Goal: Information Seeking & Learning: Check status

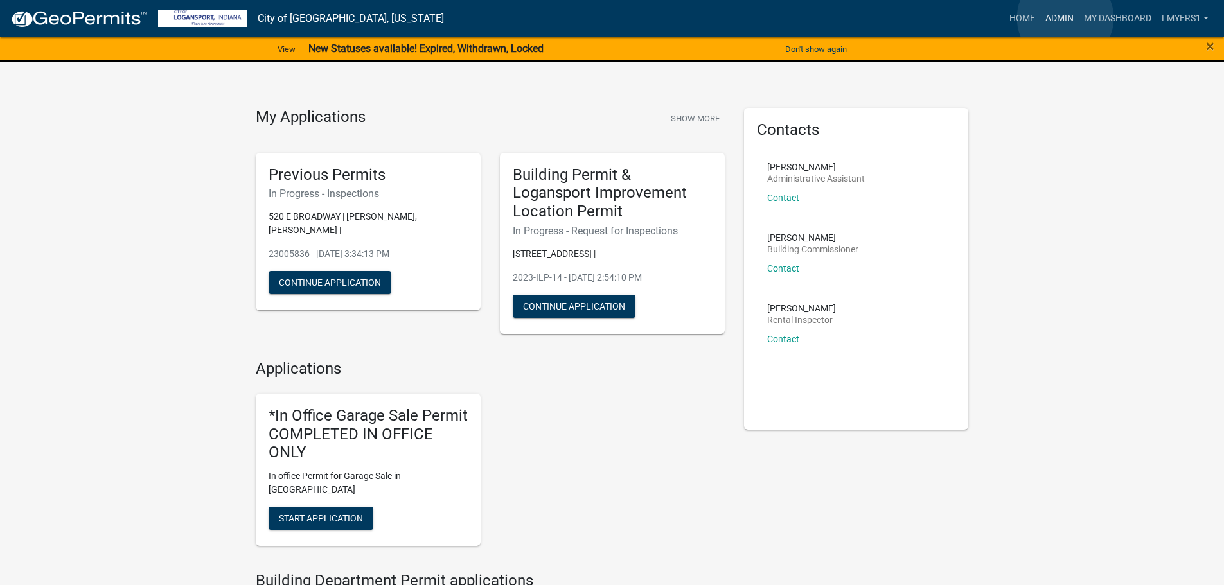
click at [1065, 18] on link "Admin" at bounding box center [1059, 18] width 39 height 24
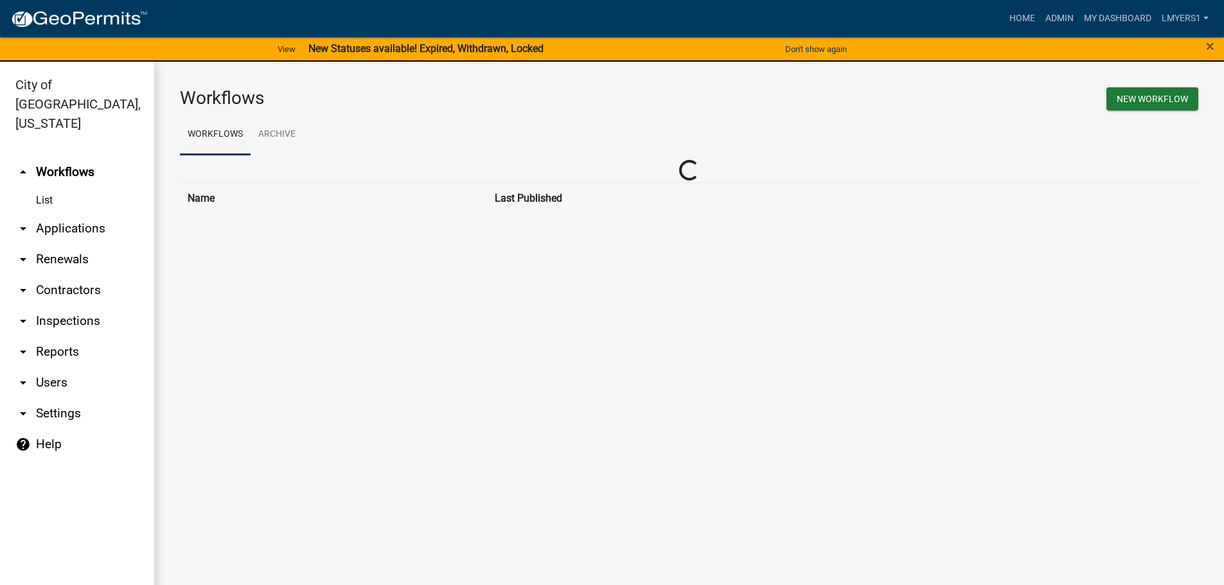
click at [51, 213] on link "arrow_drop_down Applications" at bounding box center [77, 228] width 154 height 31
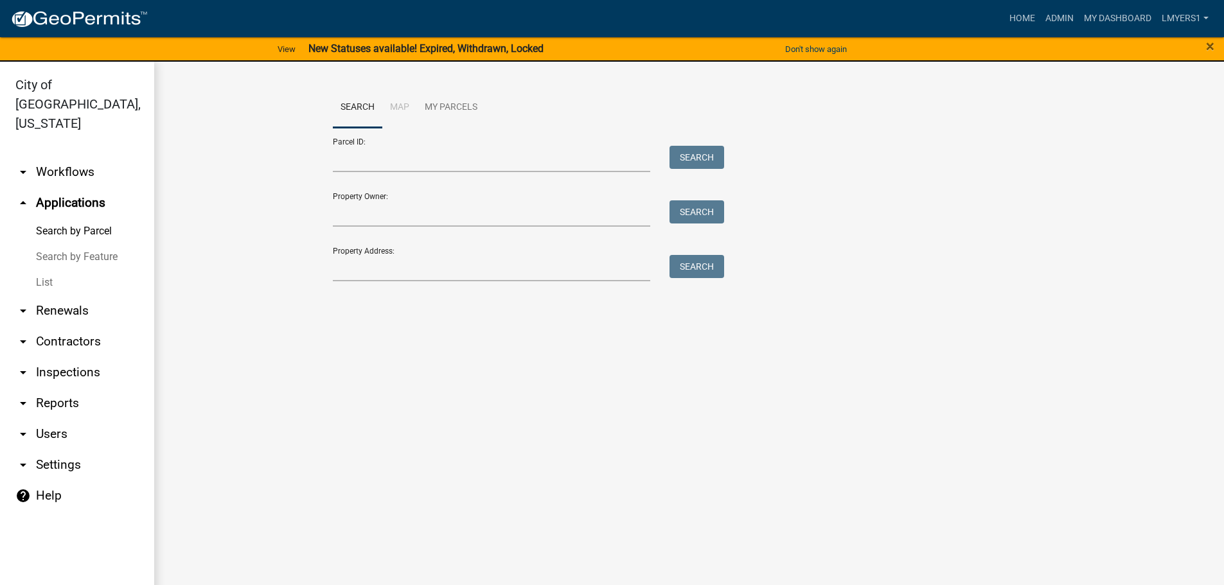
click at [43, 270] on link "List" at bounding box center [77, 283] width 154 height 26
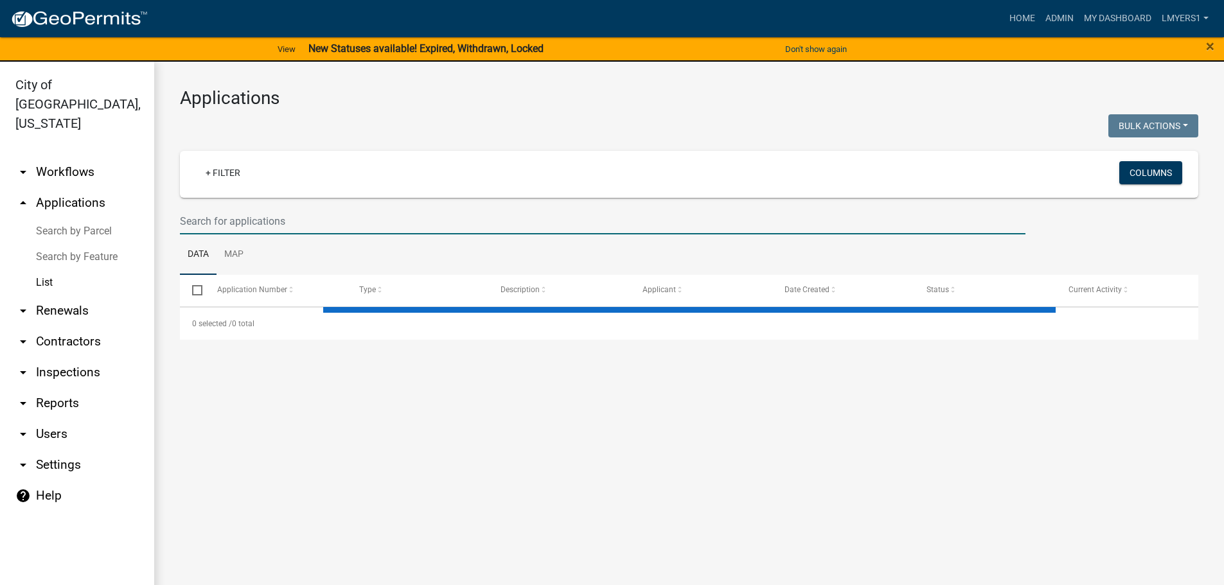
click at [215, 224] on input "text" at bounding box center [602, 221] width 845 height 26
select select "3: 100"
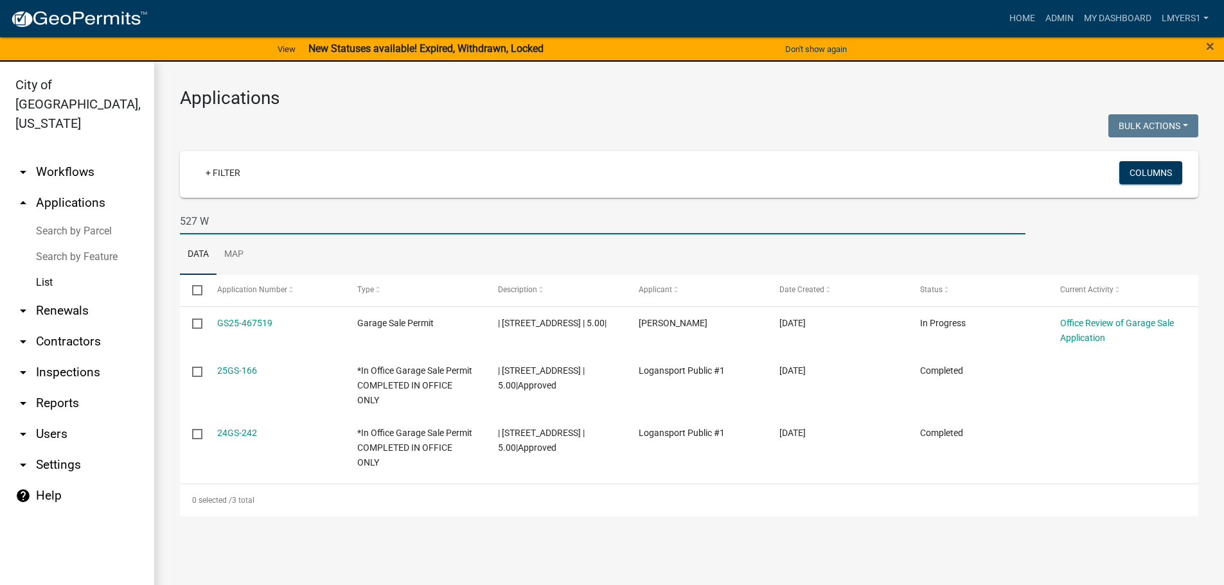
click at [191, 222] on input "527 W" at bounding box center [602, 221] width 845 height 26
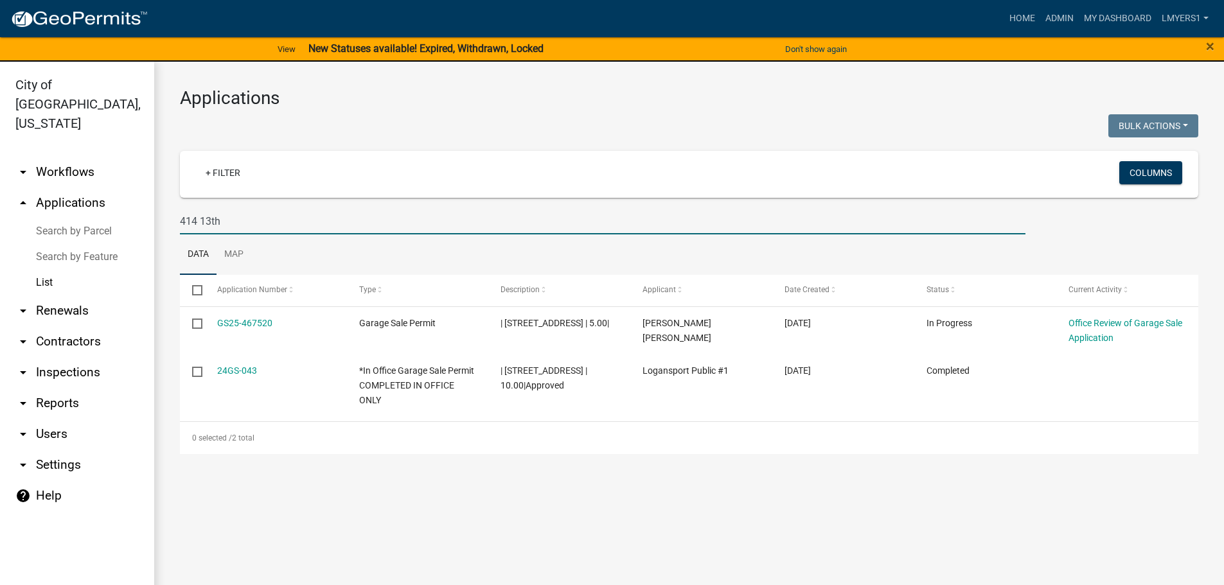
type input "414 13th"
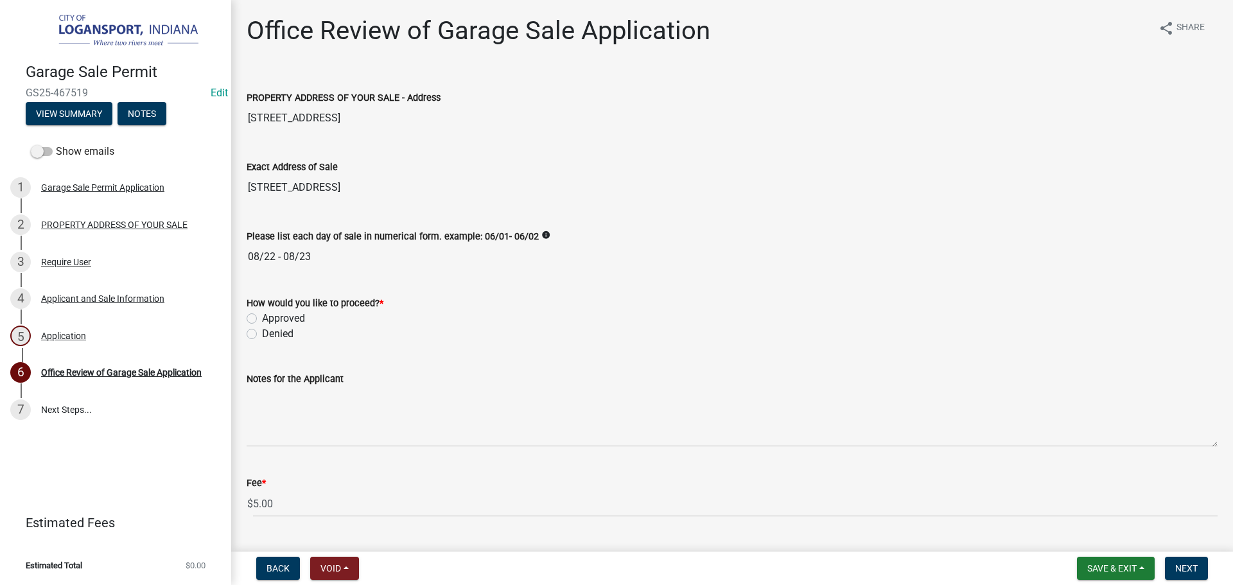
click at [262, 315] on label "Approved" at bounding box center [283, 318] width 43 height 15
click at [262, 315] on input "Approved" at bounding box center [266, 315] width 8 height 8
radio input "true"
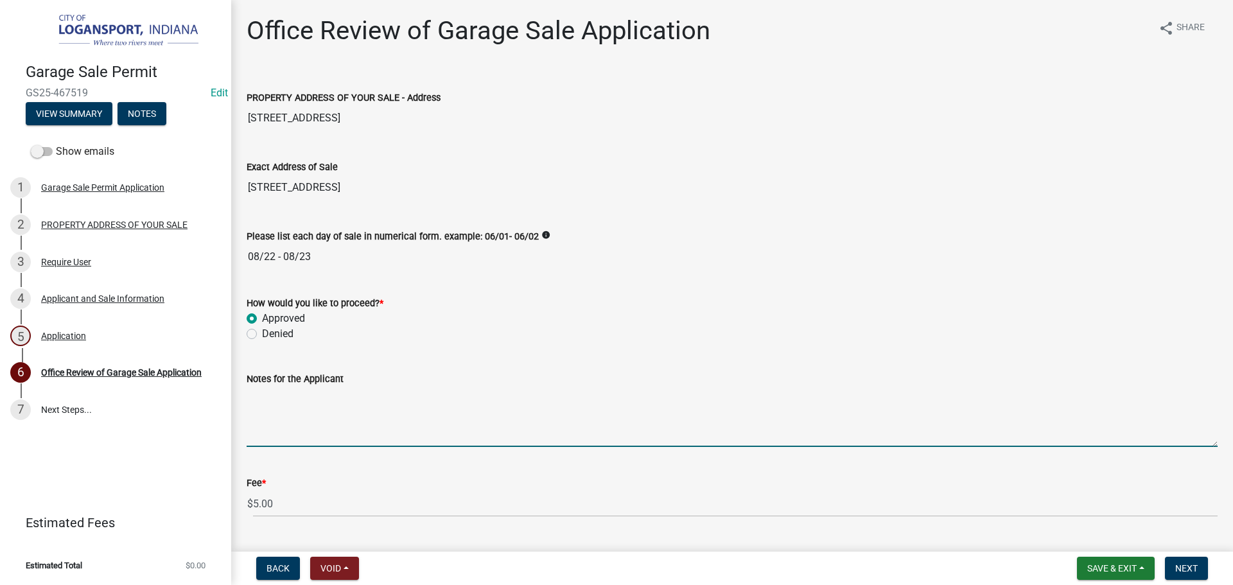
click at [267, 418] on textarea "Notes for the Applicant" at bounding box center [732, 417] width 971 height 60
type textarea "Last Sale of the Year"
click at [1183, 570] on span "Next" at bounding box center [1186, 568] width 22 height 10
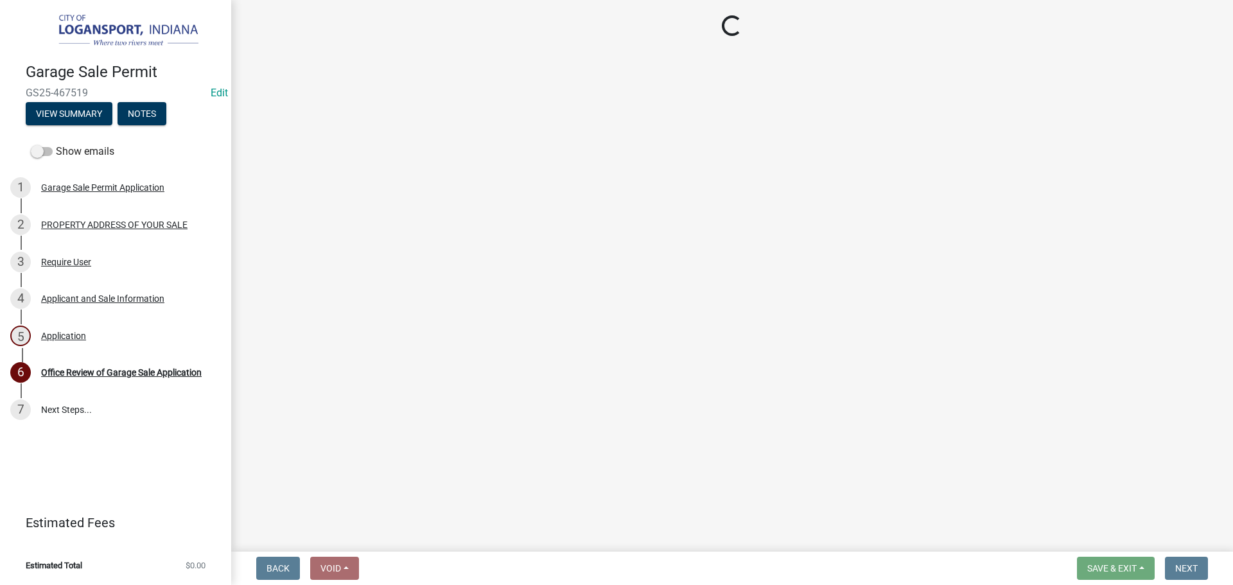
select select "3: 3"
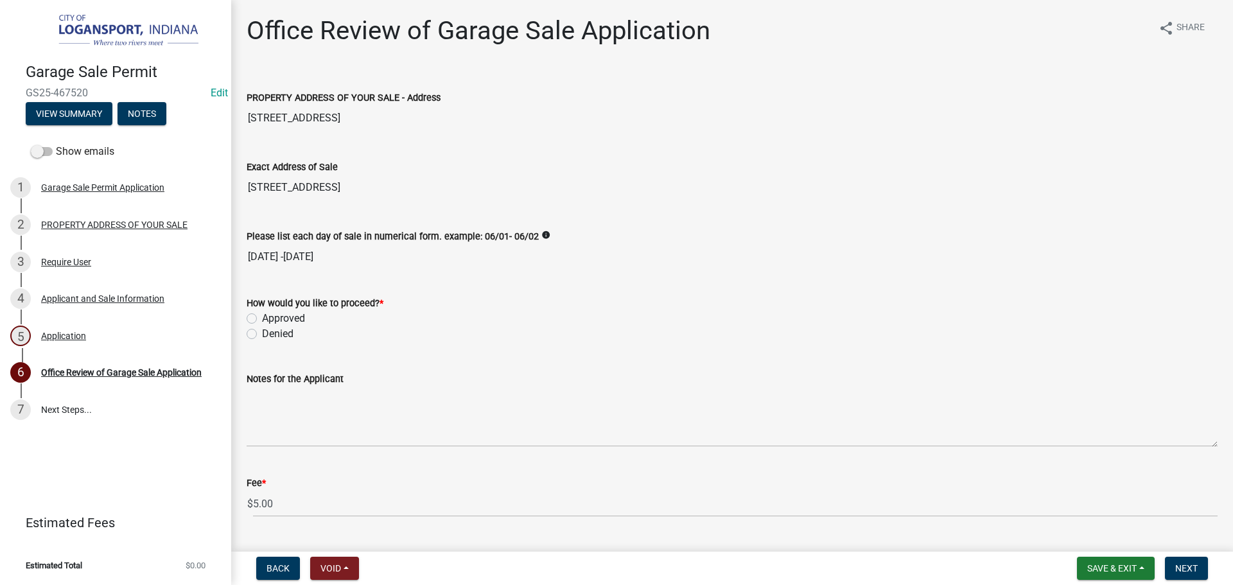
click at [262, 318] on label "Approved" at bounding box center [283, 318] width 43 height 15
click at [262, 318] on input "Approved" at bounding box center [266, 315] width 8 height 8
radio input "true"
click at [89, 231] on div "2 PROPERTY ADDRESS OF YOUR SALE" at bounding box center [110, 225] width 200 height 21
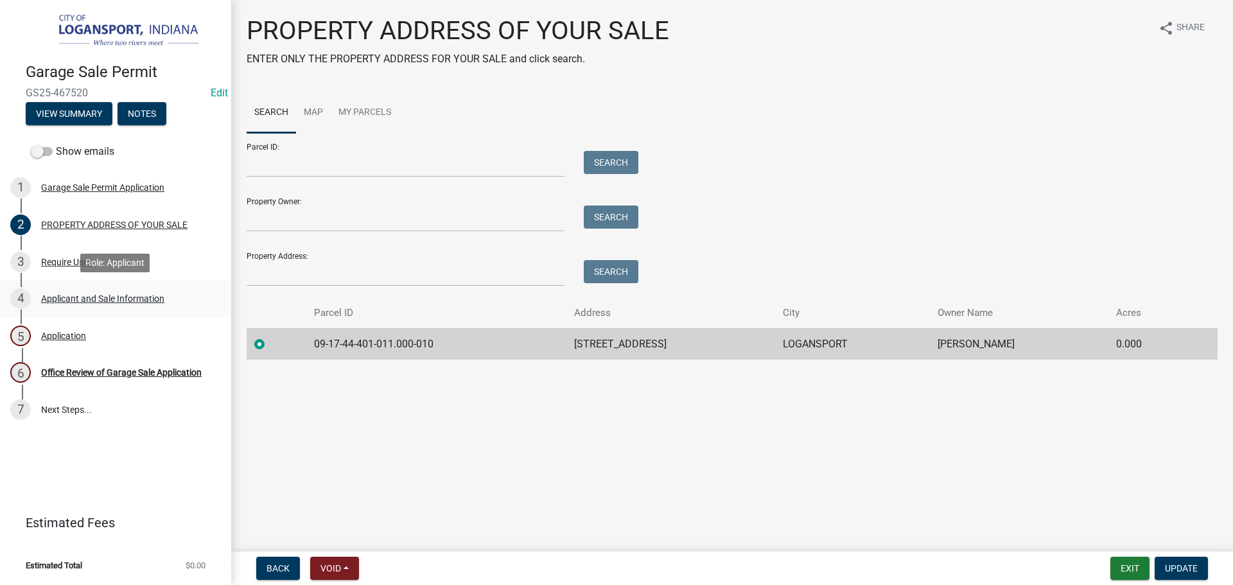
click at [70, 292] on div "4 Applicant and Sale Information" at bounding box center [110, 298] width 200 height 21
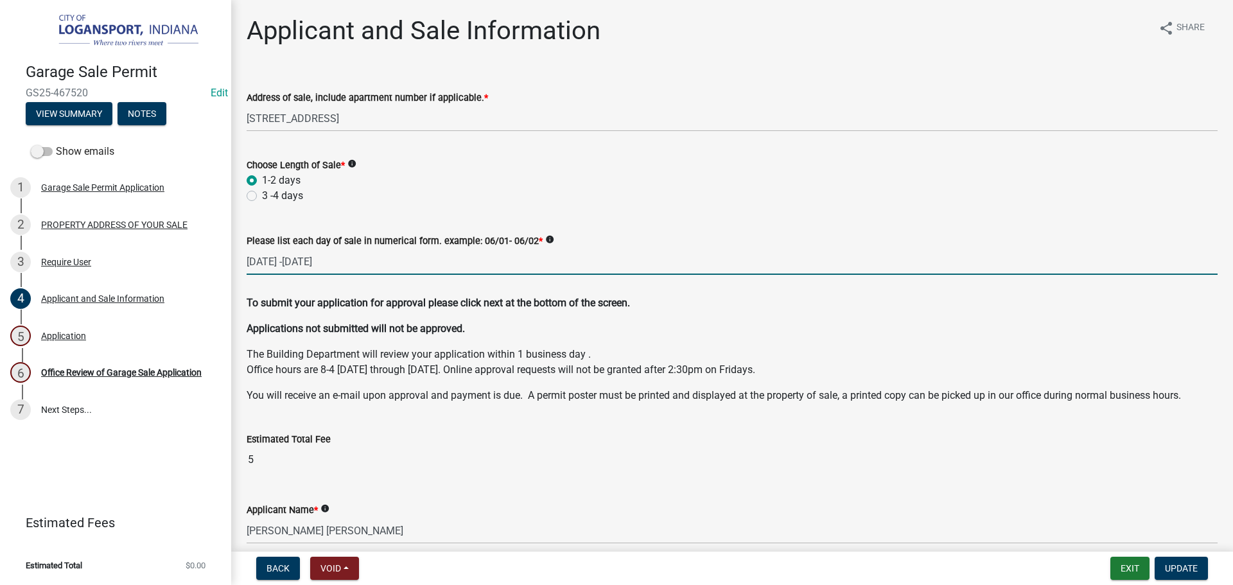
click at [294, 265] on input "[DATE] -[DATE]" at bounding box center [732, 262] width 971 height 26
click at [324, 268] on input "[DATE] -[DATE]" at bounding box center [732, 262] width 971 height 26
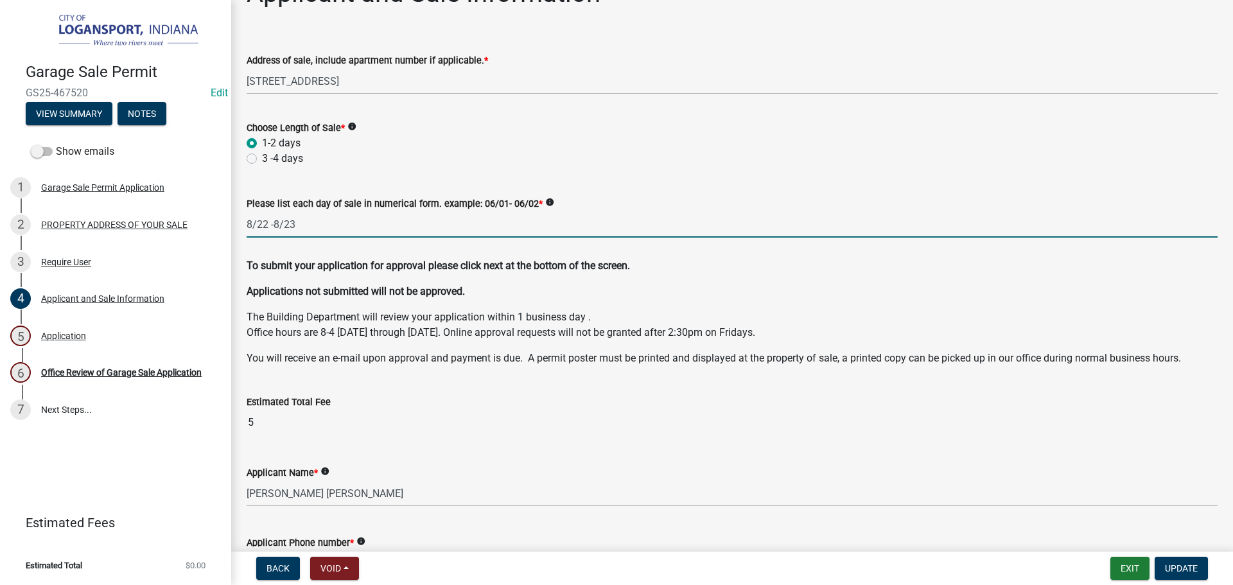
scroll to position [128, 0]
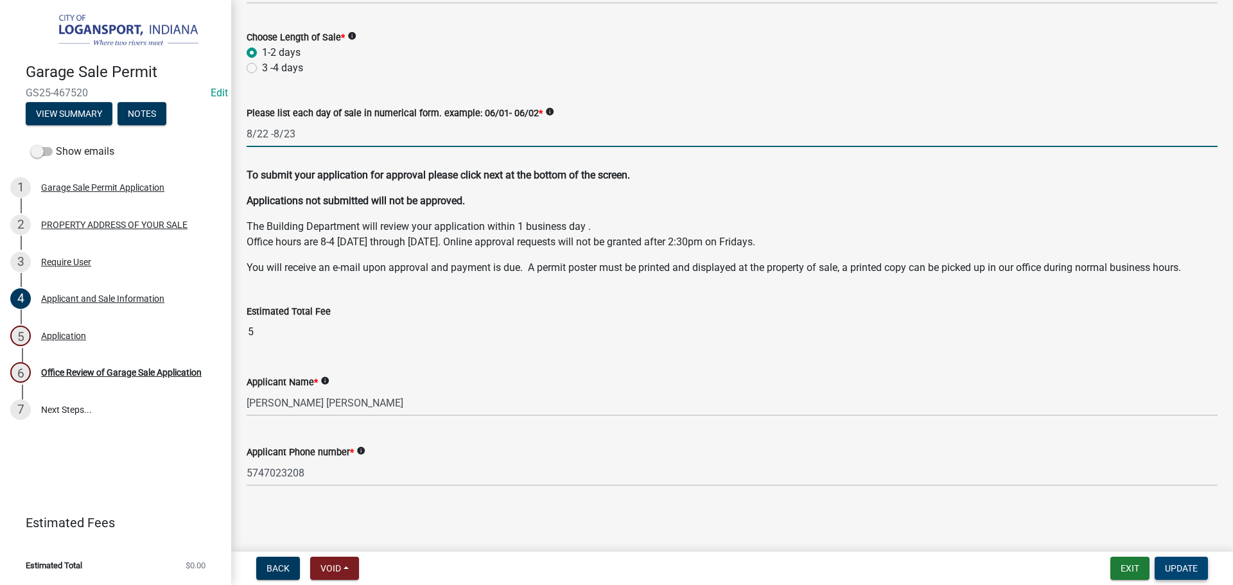
type input "8/22 -8/23"
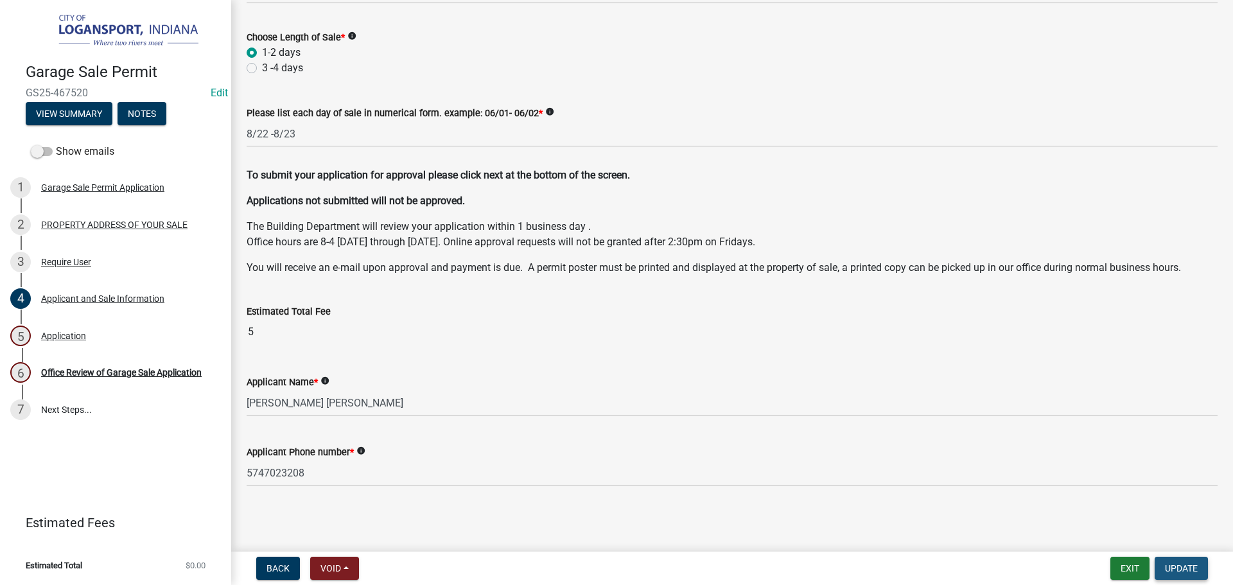
click at [1196, 568] on span "Update" at bounding box center [1181, 568] width 33 height 10
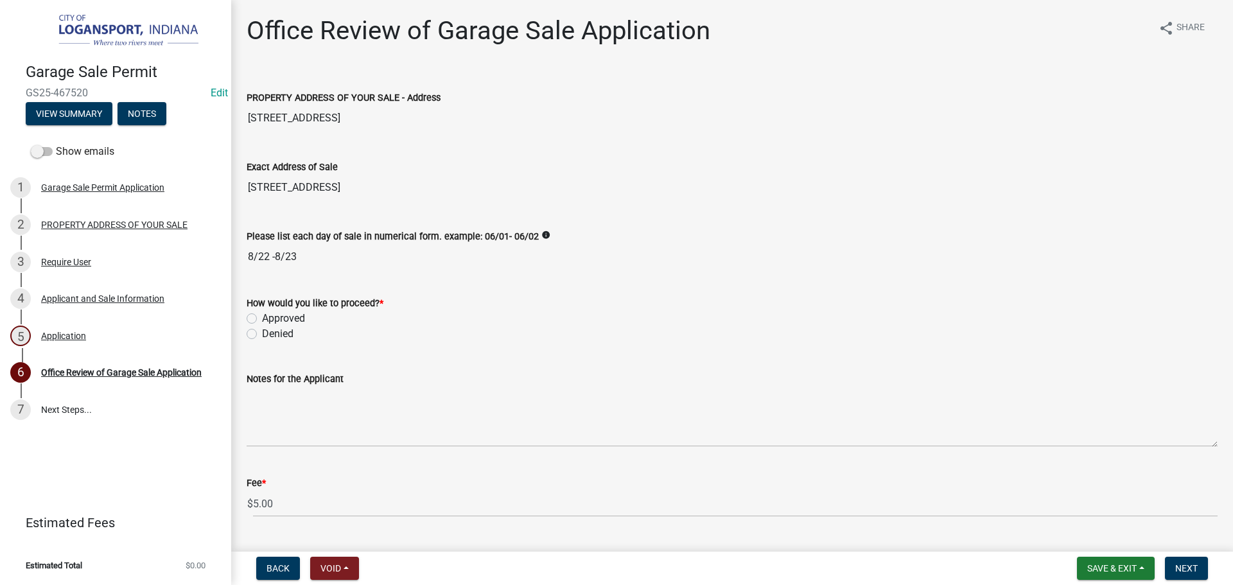
click at [262, 317] on label "Approved" at bounding box center [283, 318] width 43 height 15
click at [262, 317] on input "Approved" at bounding box center [266, 315] width 8 height 8
radio input "true"
click at [1179, 570] on span "Next" at bounding box center [1186, 568] width 22 height 10
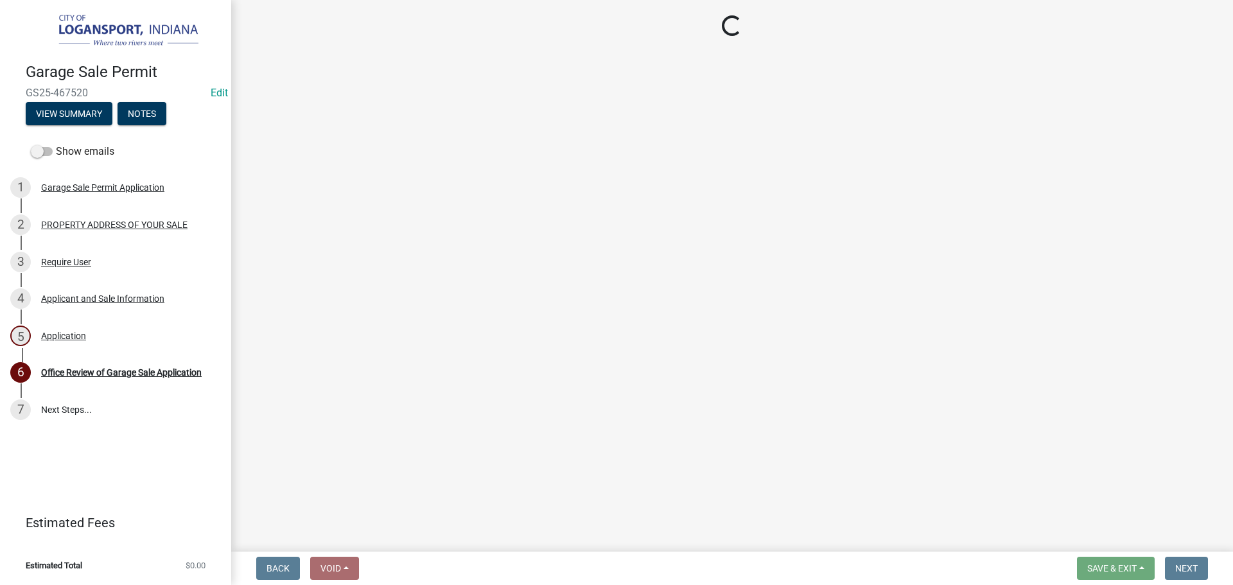
select select "3: 3"
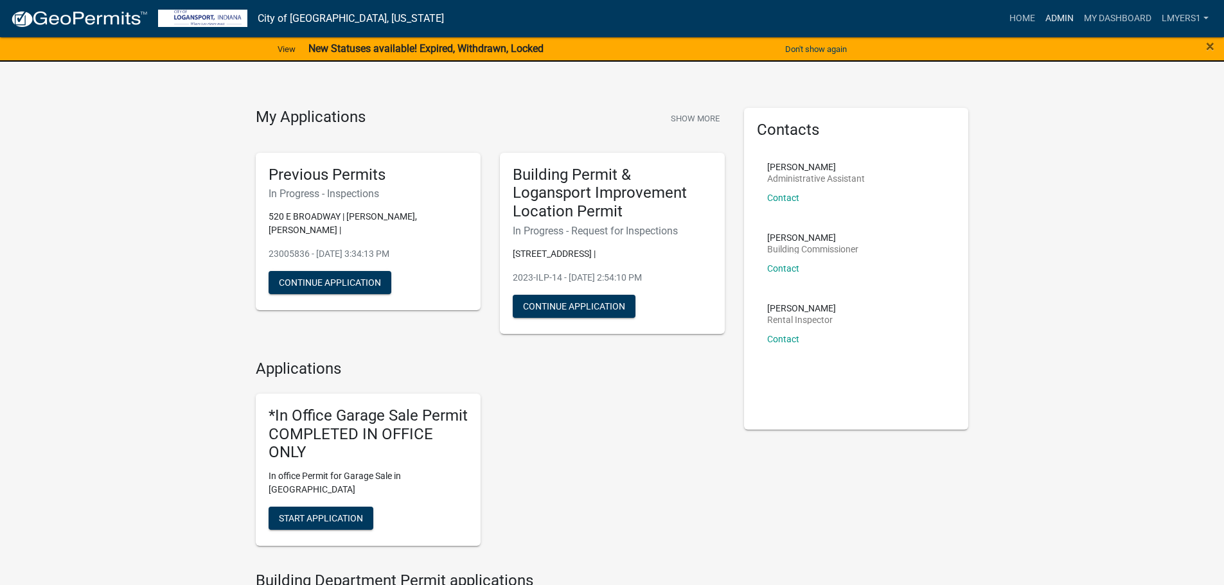
click at [1059, 15] on link "Admin" at bounding box center [1059, 18] width 39 height 24
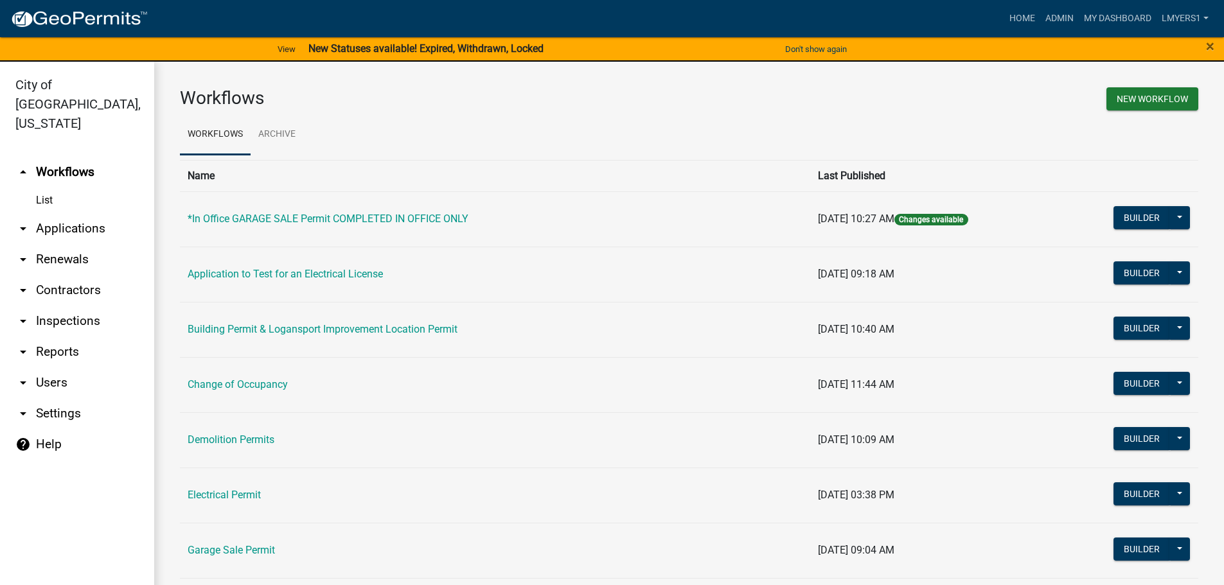
click at [61, 213] on link "arrow_drop_down Applications" at bounding box center [77, 228] width 154 height 31
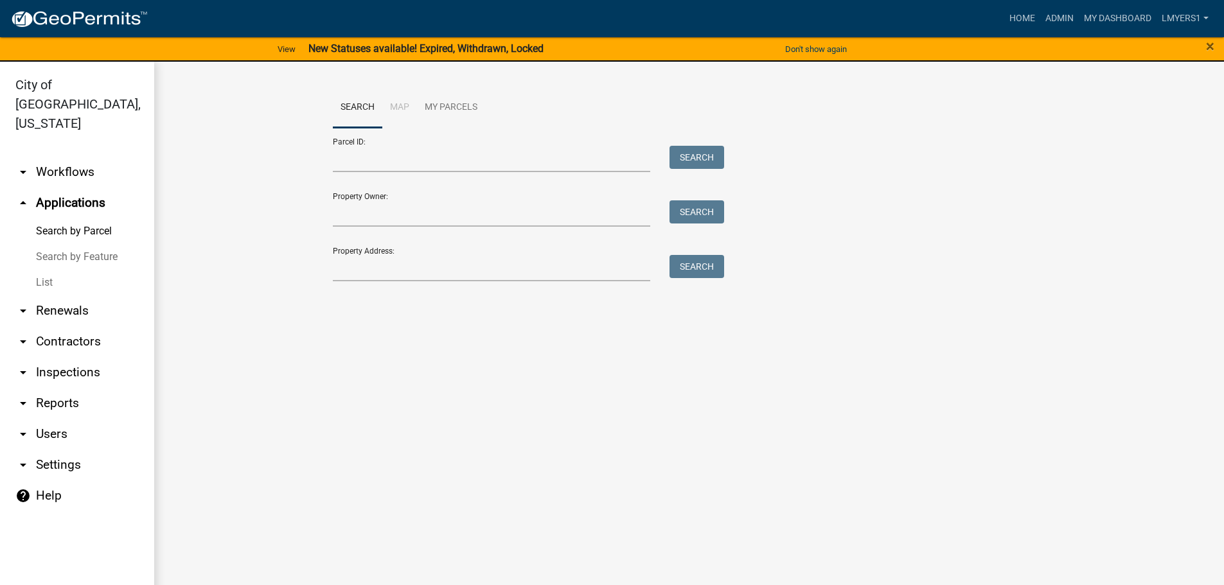
click at [48, 388] on link "arrow_drop_down Reports" at bounding box center [77, 403] width 154 height 31
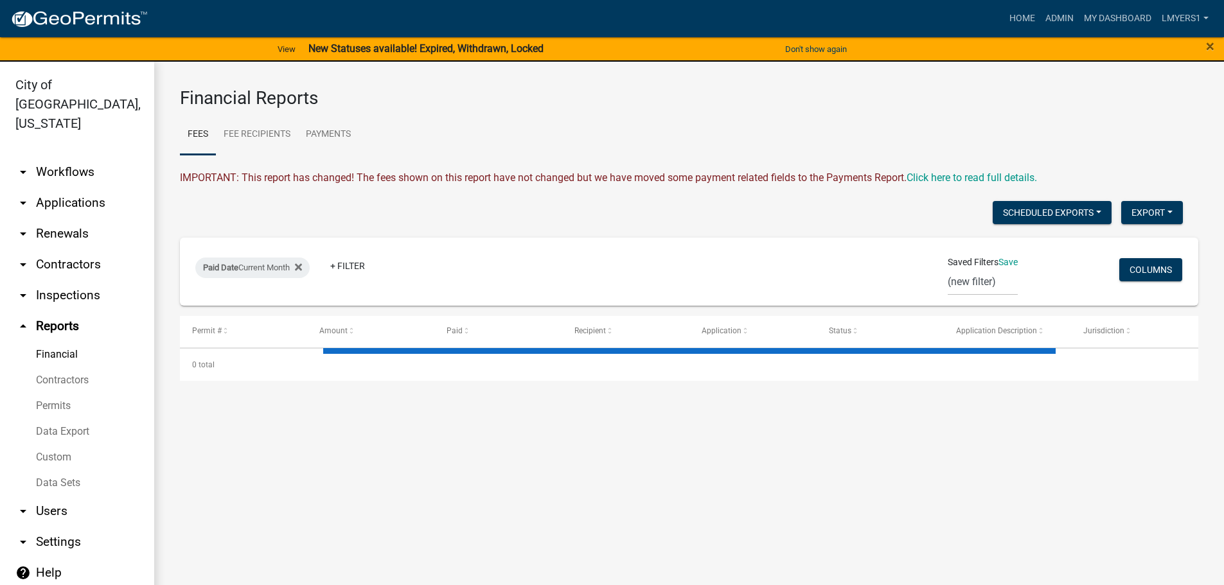
click at [55, 470] on link "Data Sets" at bounding box center [77, 483] width 154 height 26
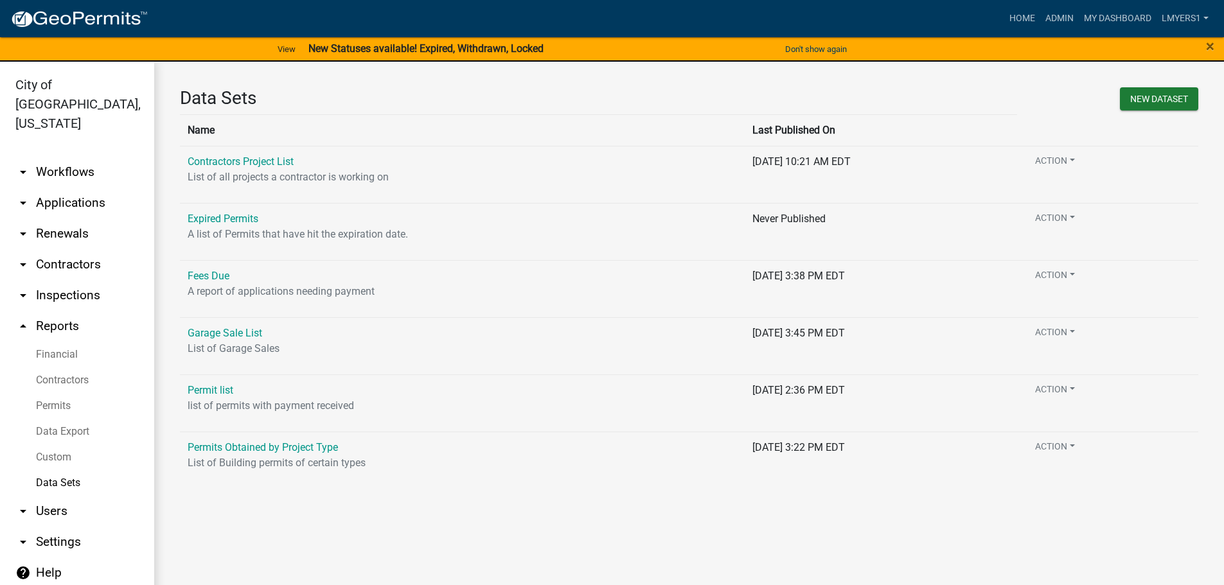
click at [47, 419] on link "Data Export" at bounding box center [77, 432] width 154 height 26
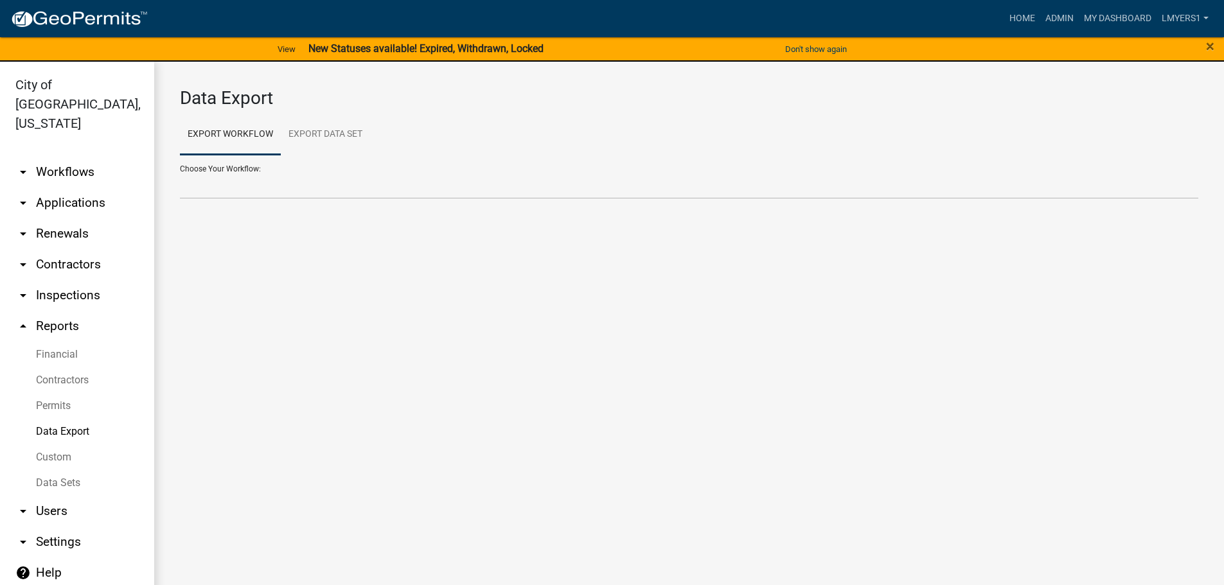
click at [50, 342] on link "Financial" at bounding box center [77, 355] width 154 height 26
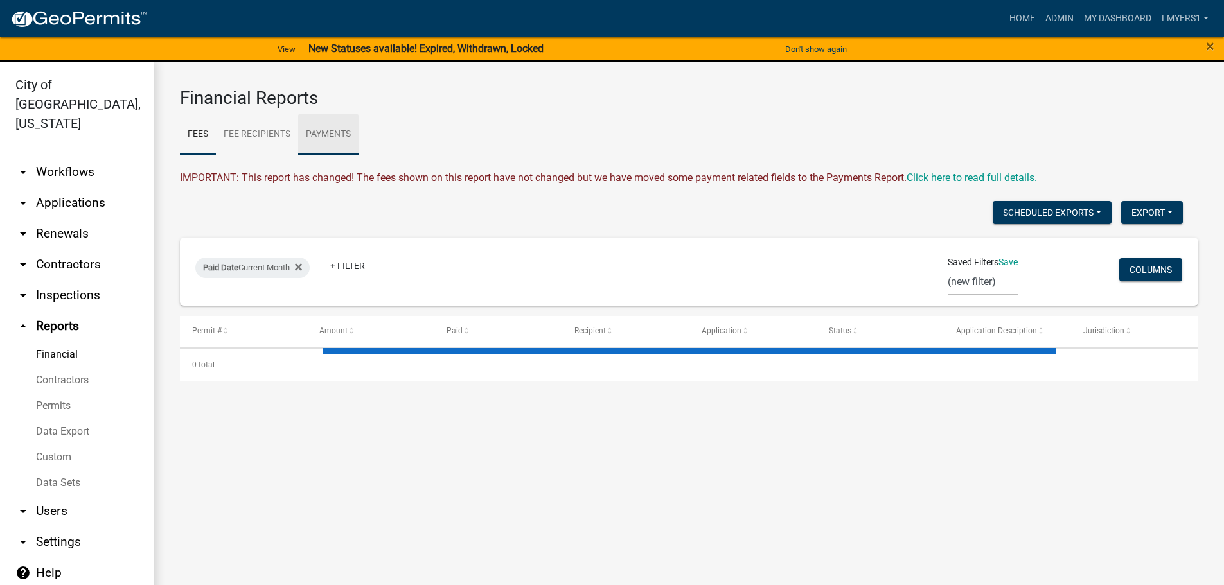
click at [332, 128] on link "Payments" at bounding box center [328, 134] width 60 height 41
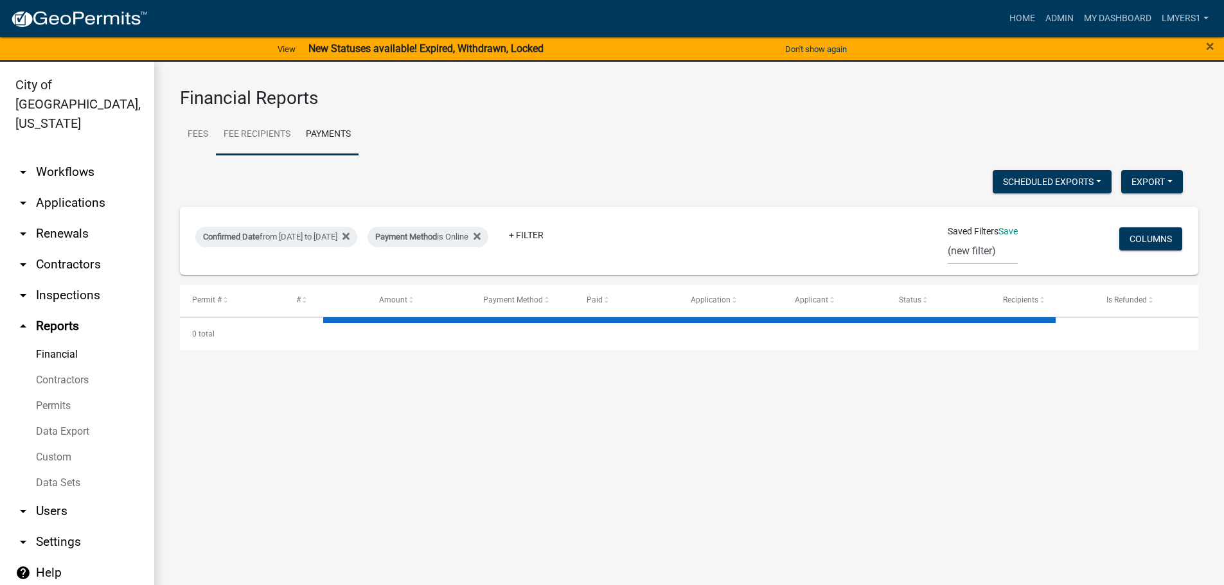
select select "3: 100"
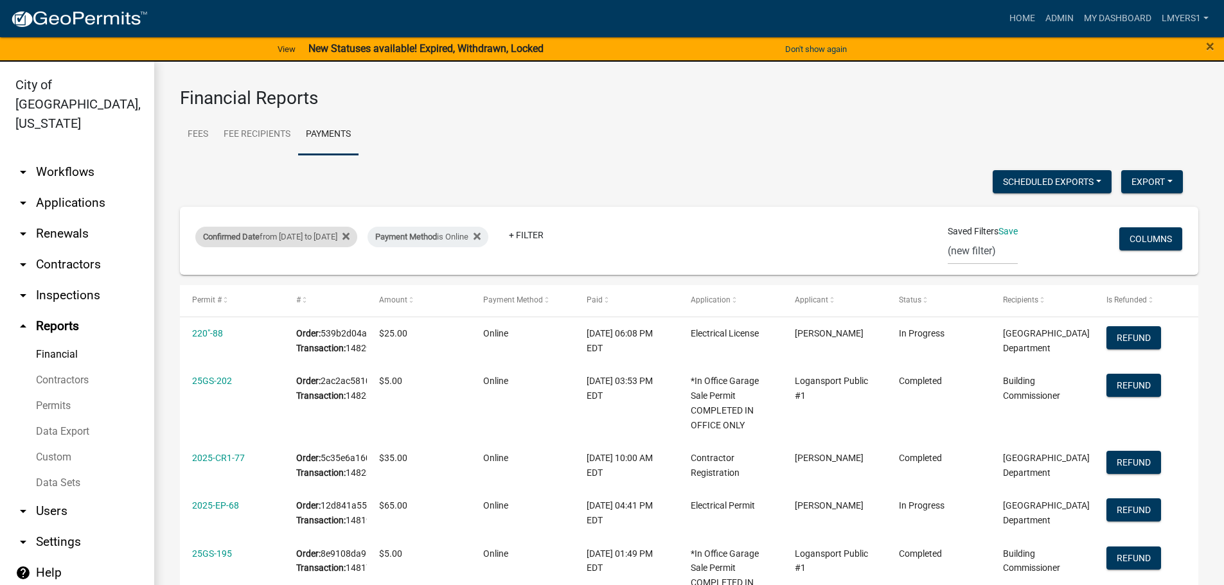
click at [325, 239] on div "Confirmed Date from 08/08/2025 to 08/15/2025" at bounding box center [276, 237] width 162 height 21
select select "custom"
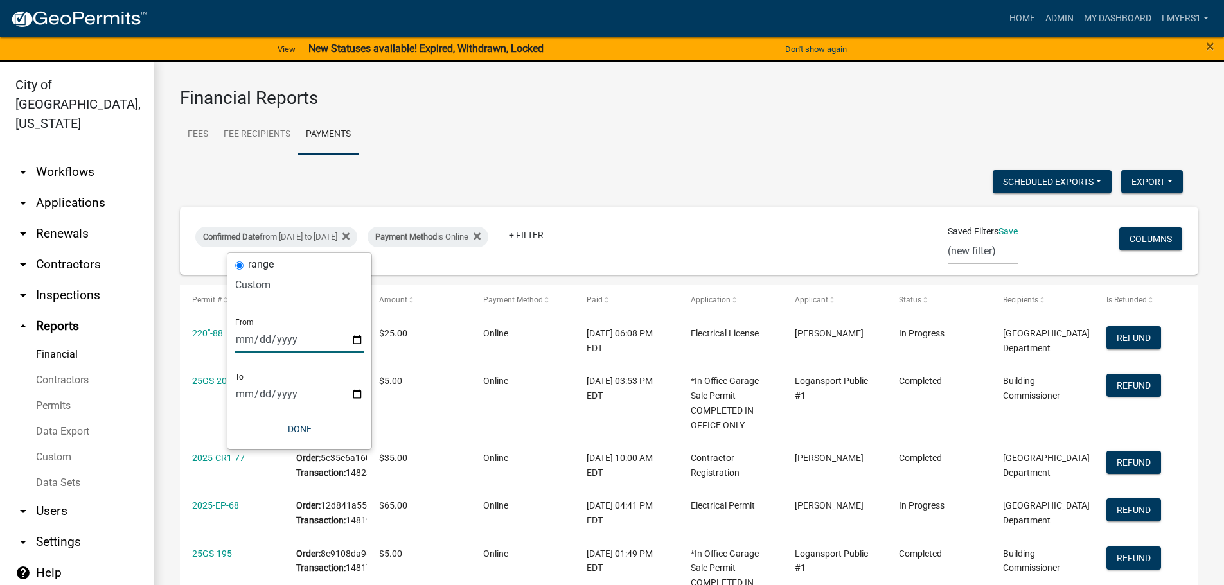
click at [350, 333] on input "2025-08-08" at bounding box center [299, 339] width 128 height 26
click at [356, 340] on input "2025-08-08" at bounding box center [299, 339] width 128 height 26
type input "2025-08-15"
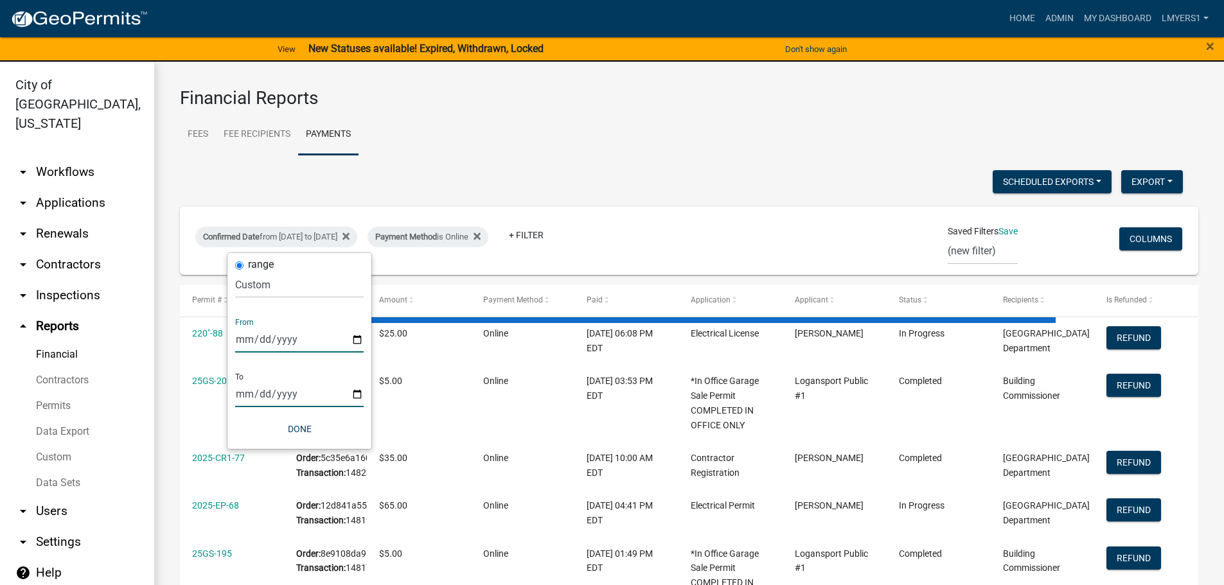
click at [360, 393] on input "2025-08-15" at bounding box center [299, 394] width 128 height 26
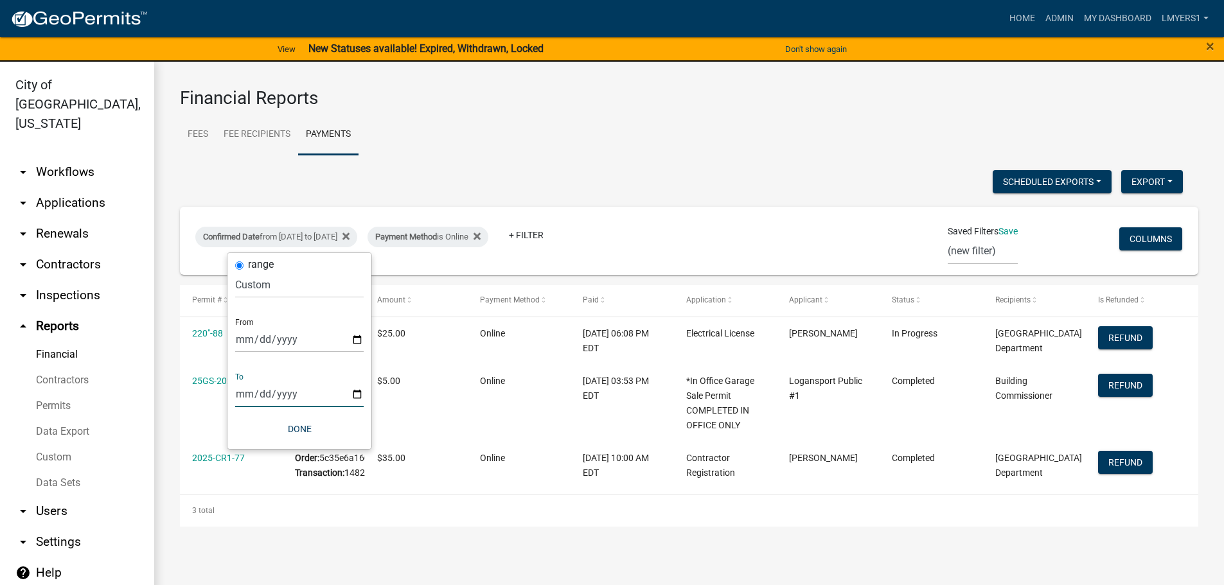
type input "2025-08-22"
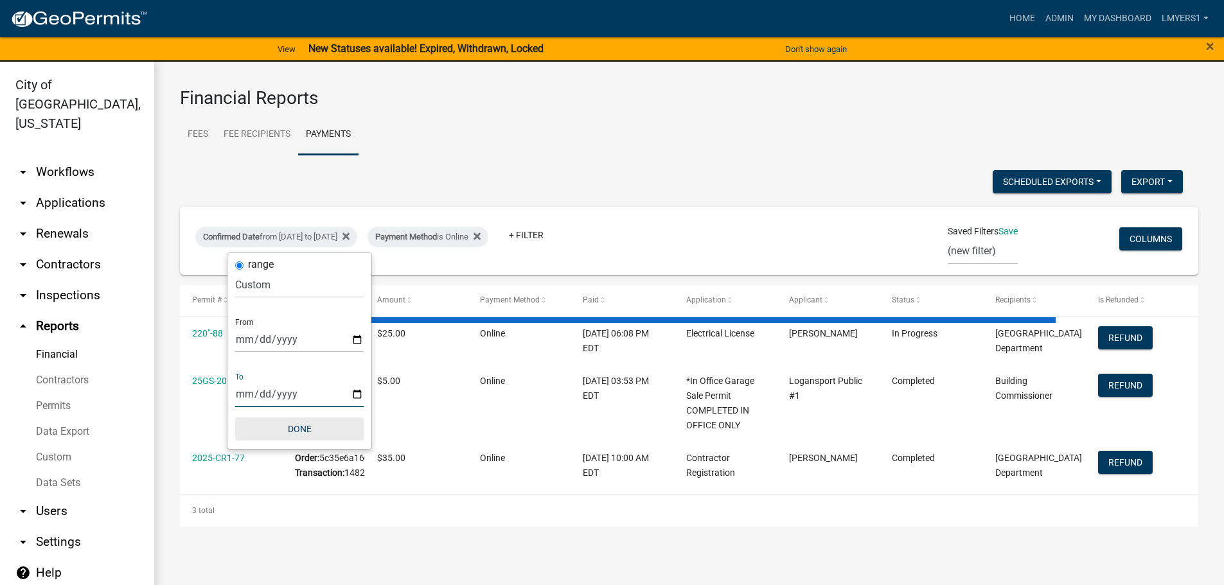
select select "3: 100"
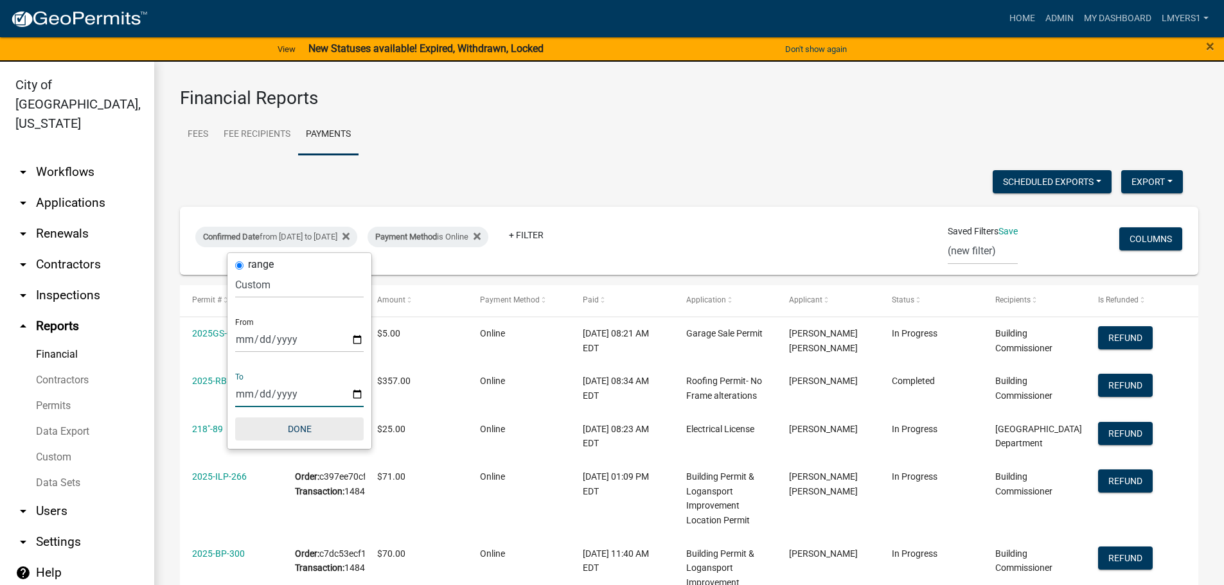
click at [303, 425] on button "Done" at bounding box center [299, 429] width 128 height 23
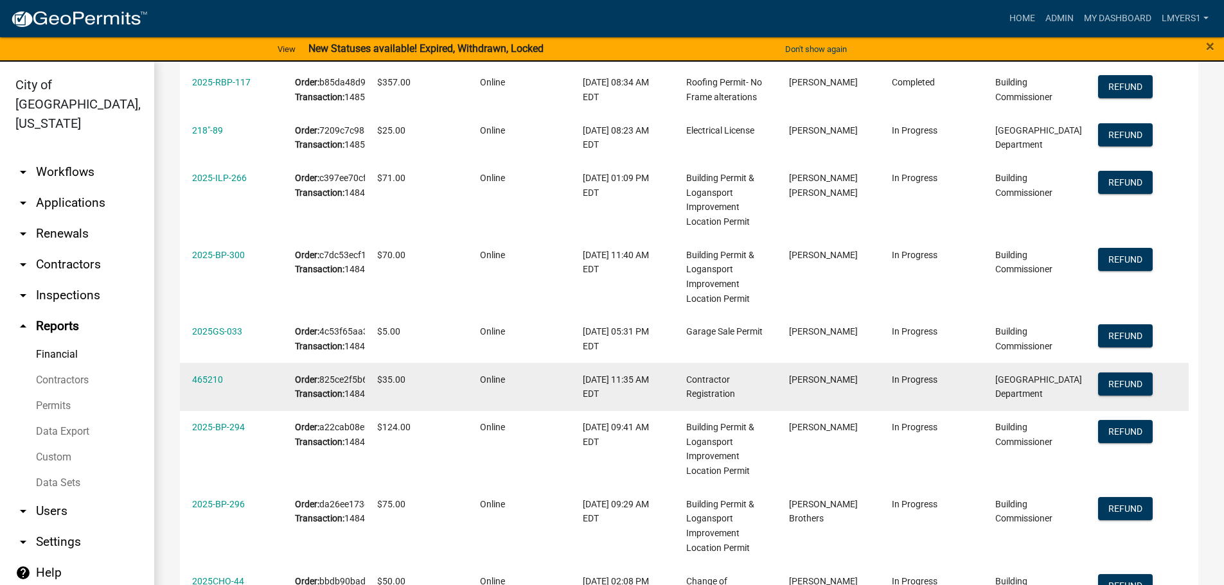
scroll to position [230, 0]
